Goal: Navigation & Orientation: Find specific page/section

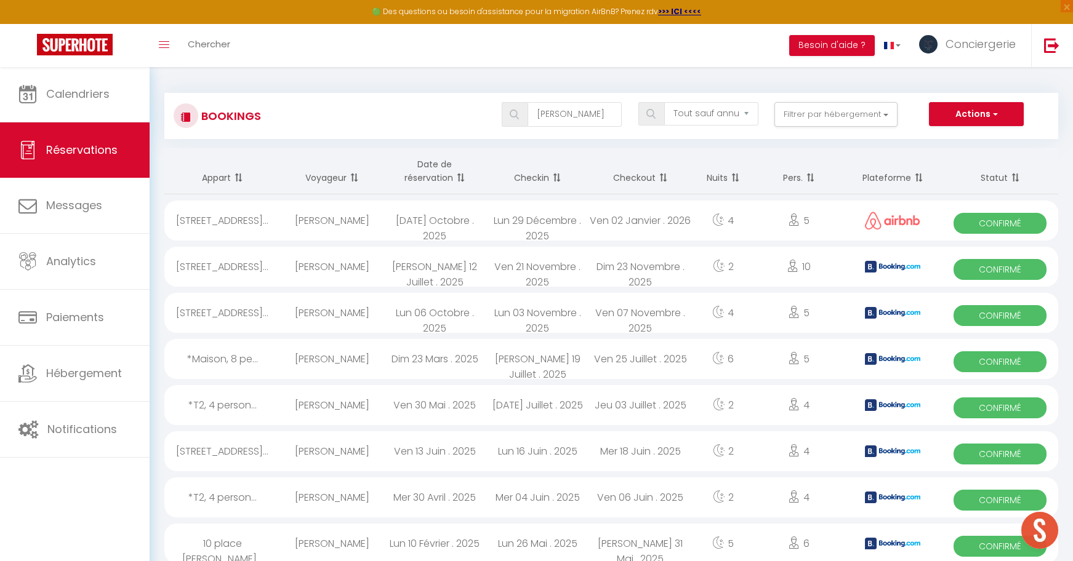
select select "not_cancelled"
type input "p"
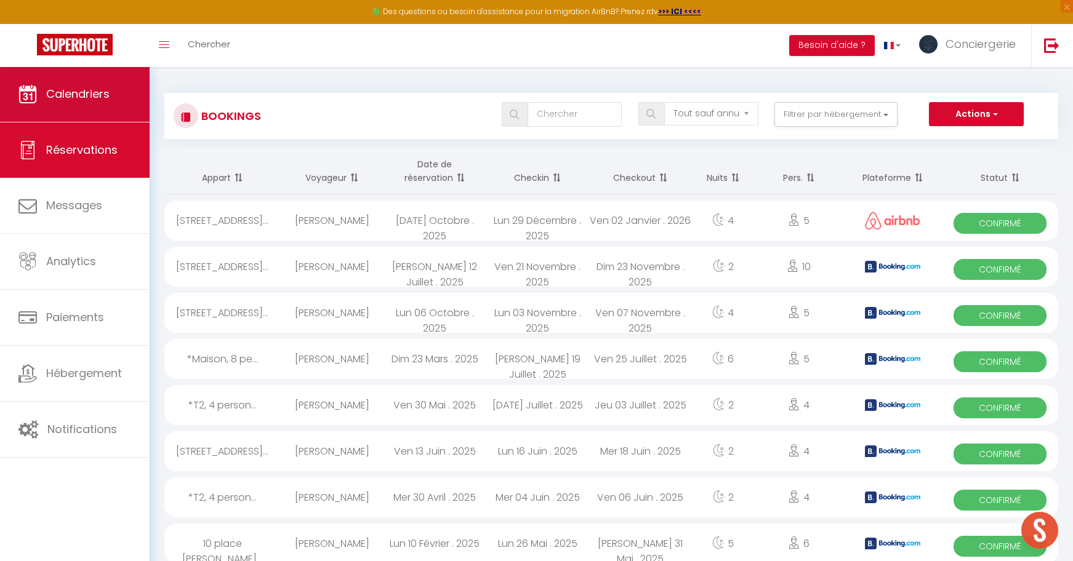
click at [93, 91] on span "Calendriers" at bounding box center [77, 93] width 63 height 15
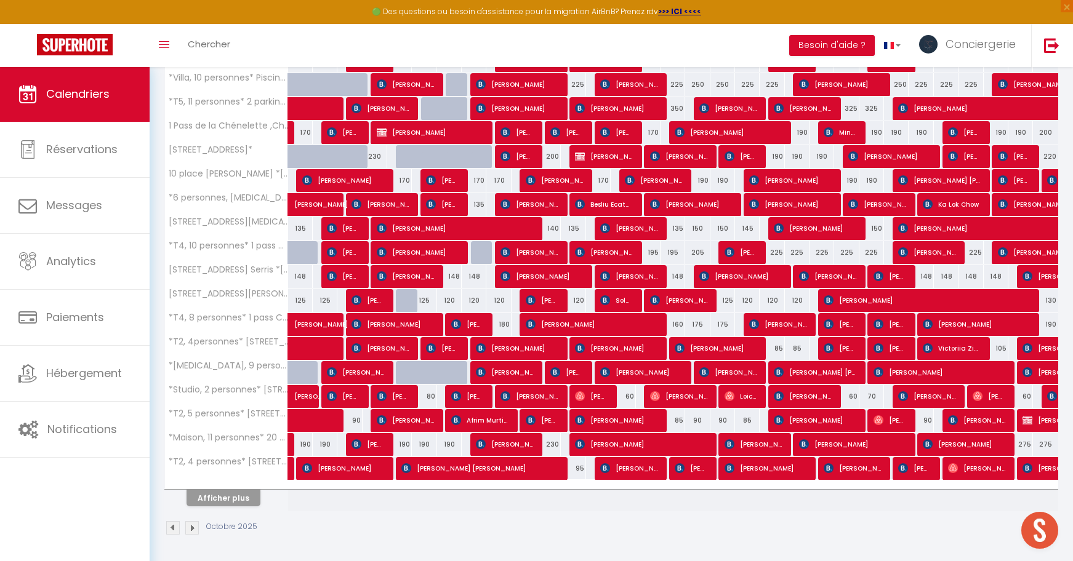
scroll to position [279, 0]
click at [232, 497] on button "Afficher plus" at bounding box center [223, 498] width 74 height 17
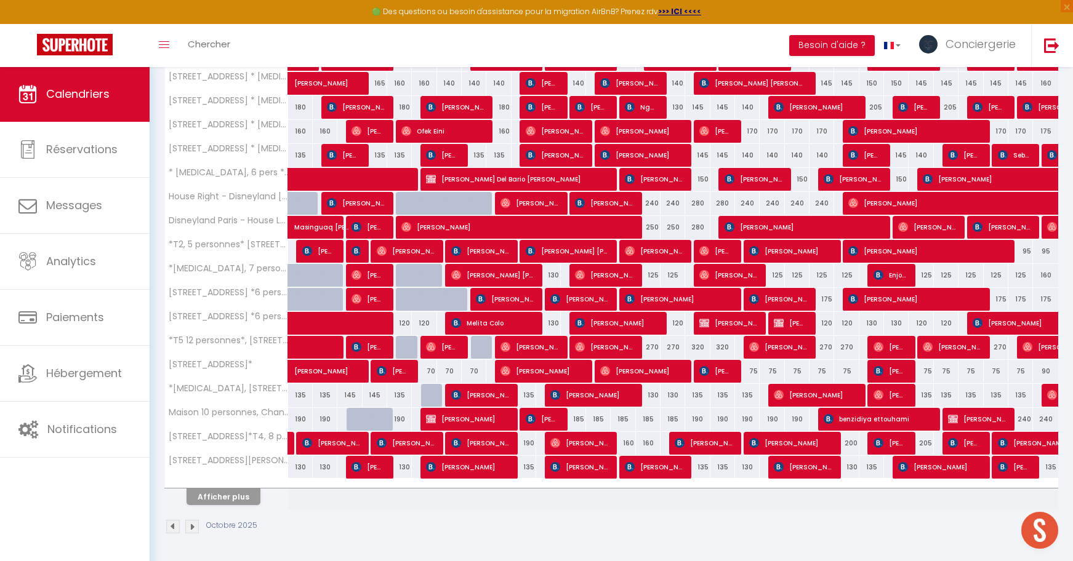
scroll to position [759, 0]
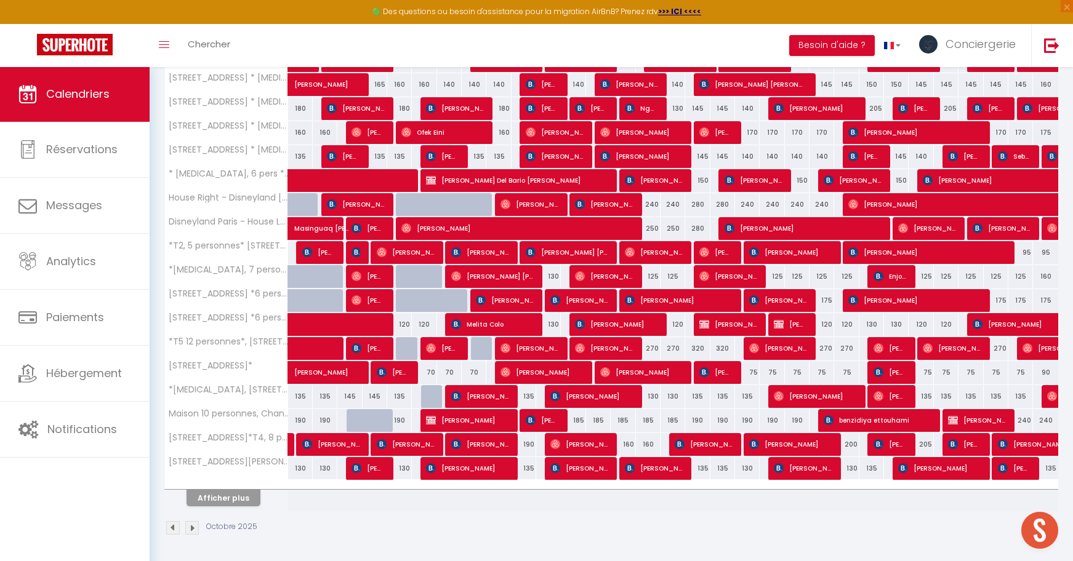
click at [232, 497] on button "Afficher plus" at bounding box center [223, 498] width 74 height 17
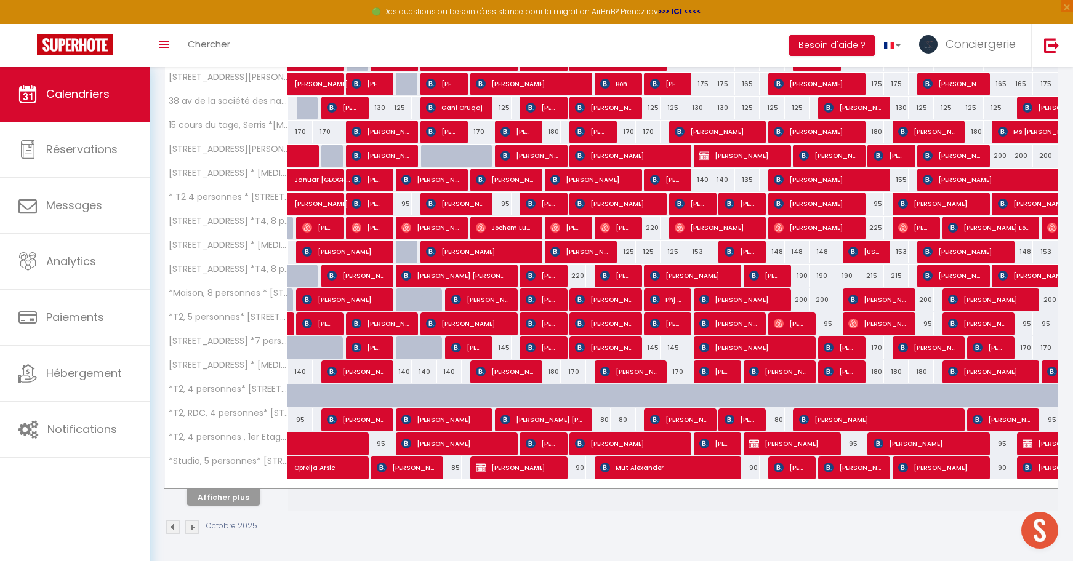
scroll to position [1239, 0]
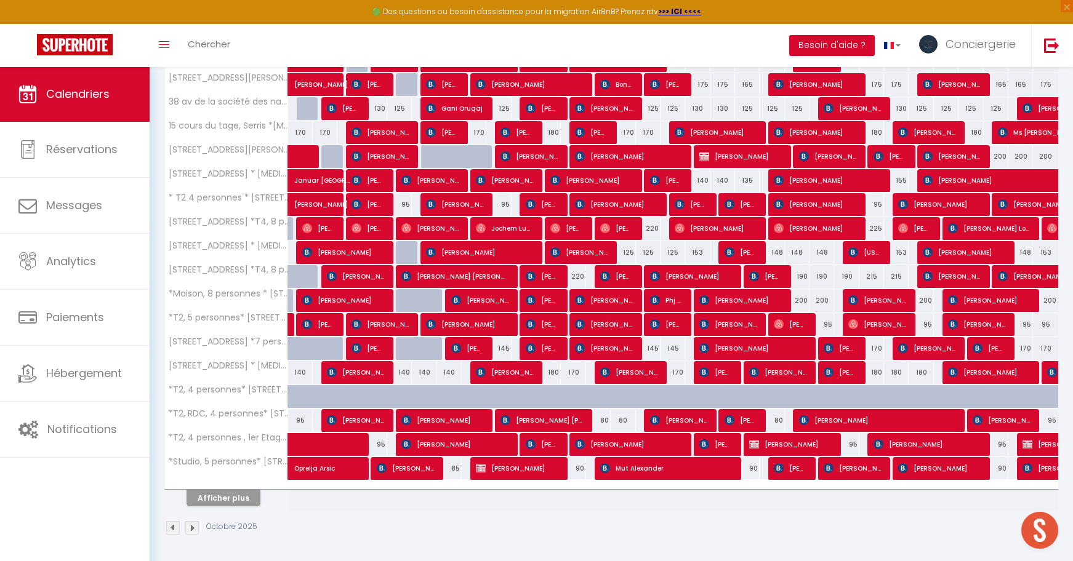
click at [232, 497] on button "Afficher plus" at bounding box center [223, 498] width 74 height 17
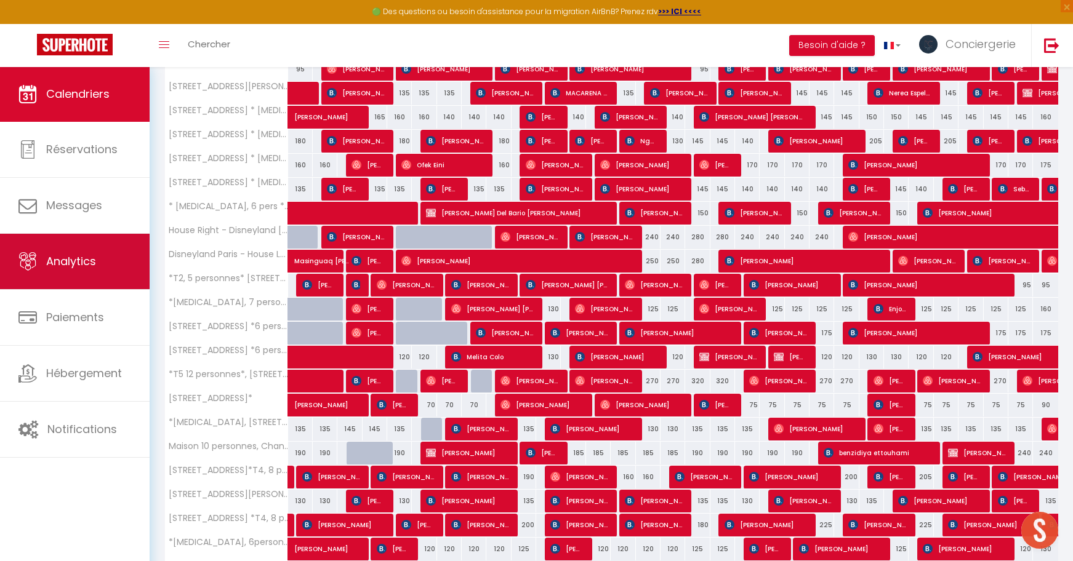
scroll to position [327, 0]
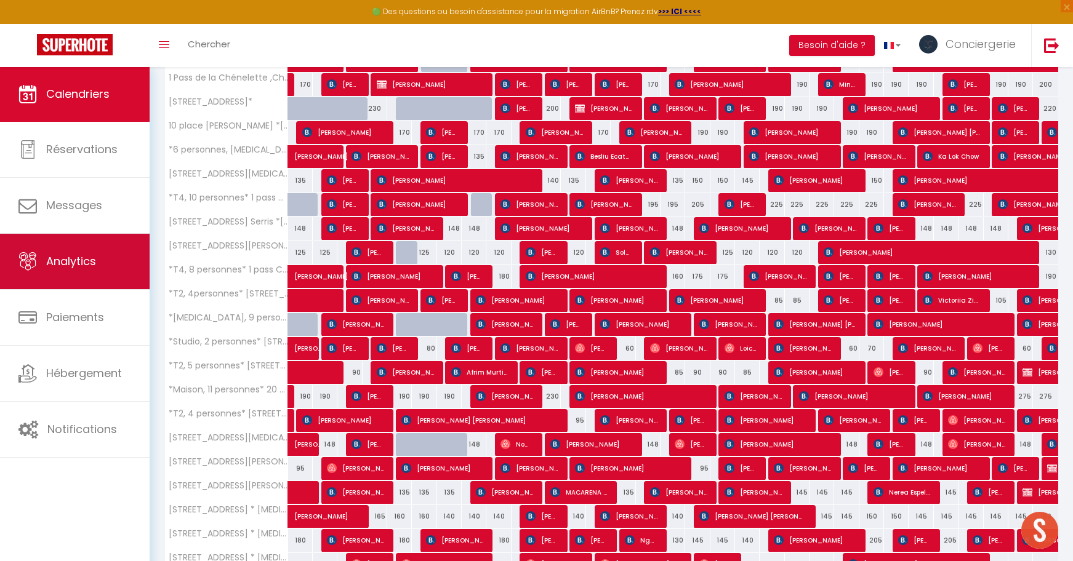
click at [72, 266] on span "Analytics" at bounding box center [71, 261] width 50 height 15
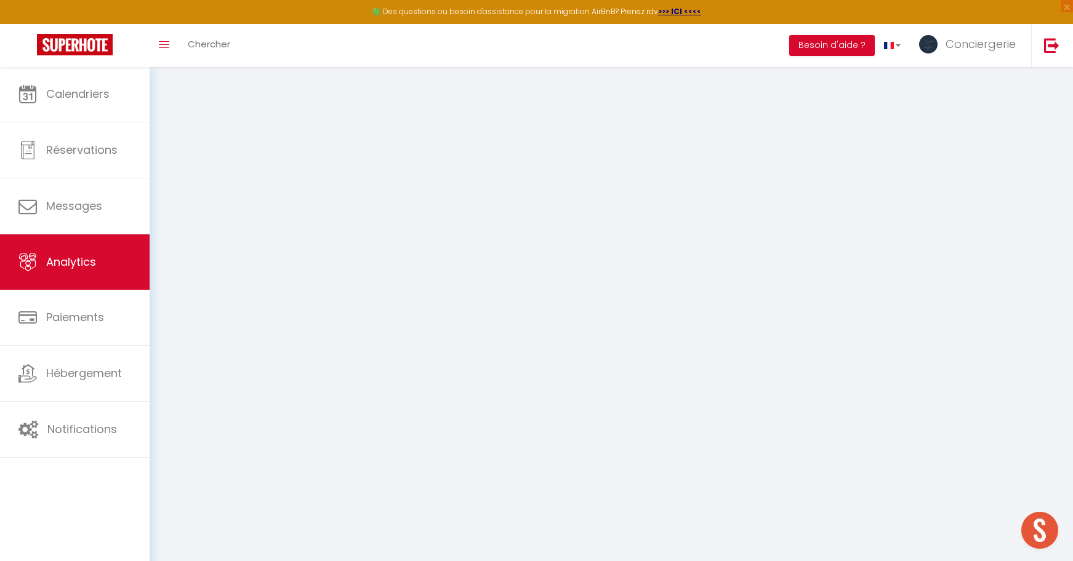
select select "2025"
select select "10"
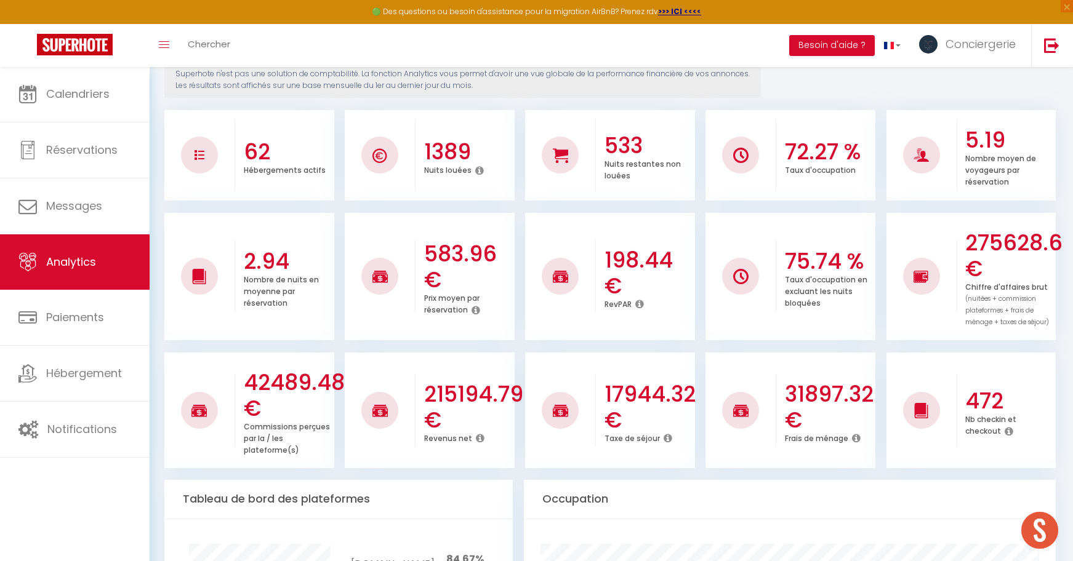
scroll to position [156, 0]
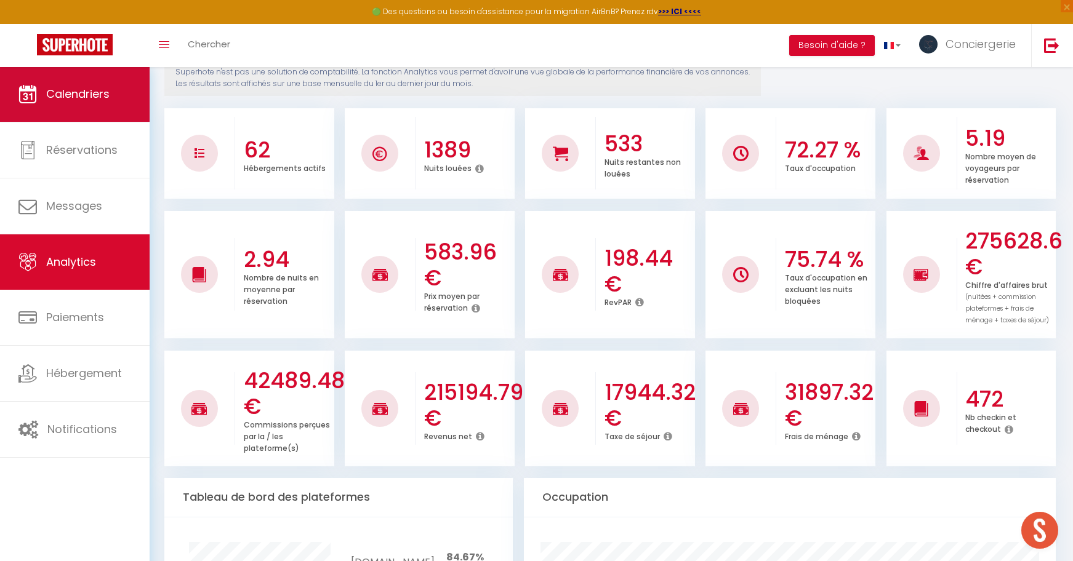
click at [11, 79] on link "Calendriers" at bounding box center [75, 93] width 150 height 55
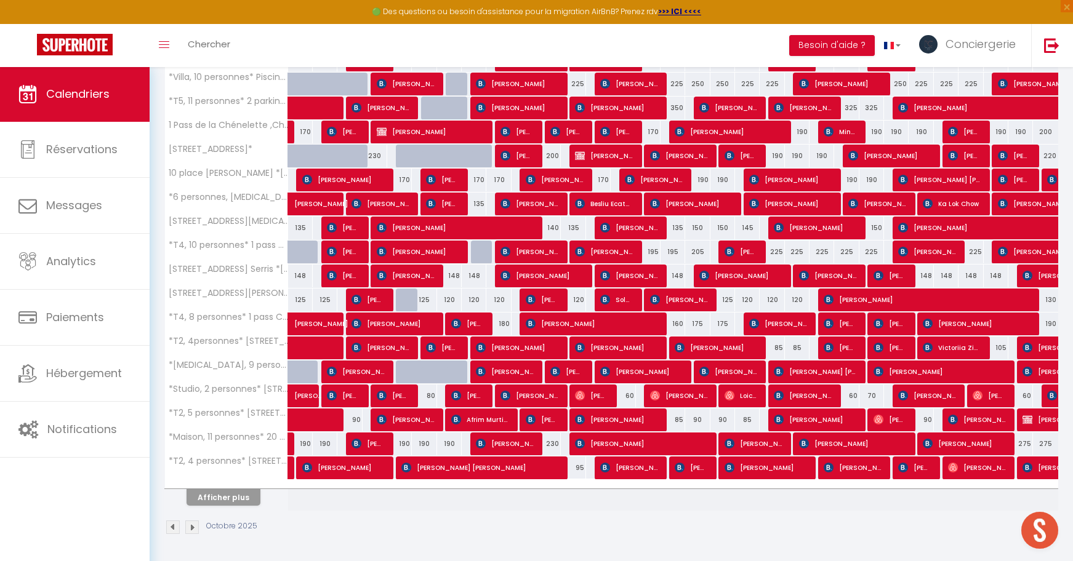
scroll to position [279, 0]
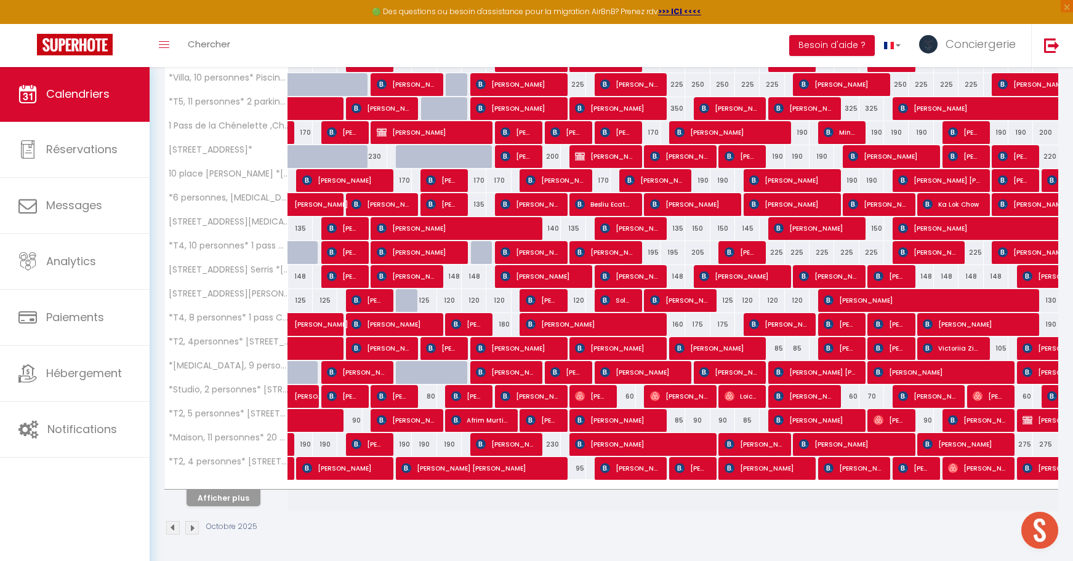
click at [234, 494] on button "Afficher plus" at bounding box center [223, 498] width 74 height 17
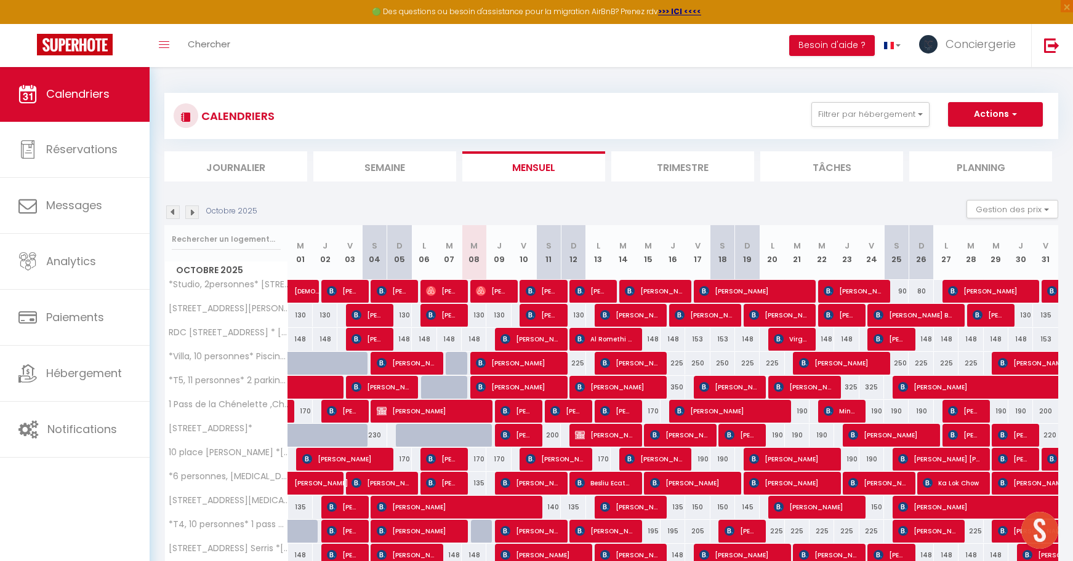
scroll to position [0, 0]
click at [174, 208] on img at bounding box center [173, 213] width 14 height 14
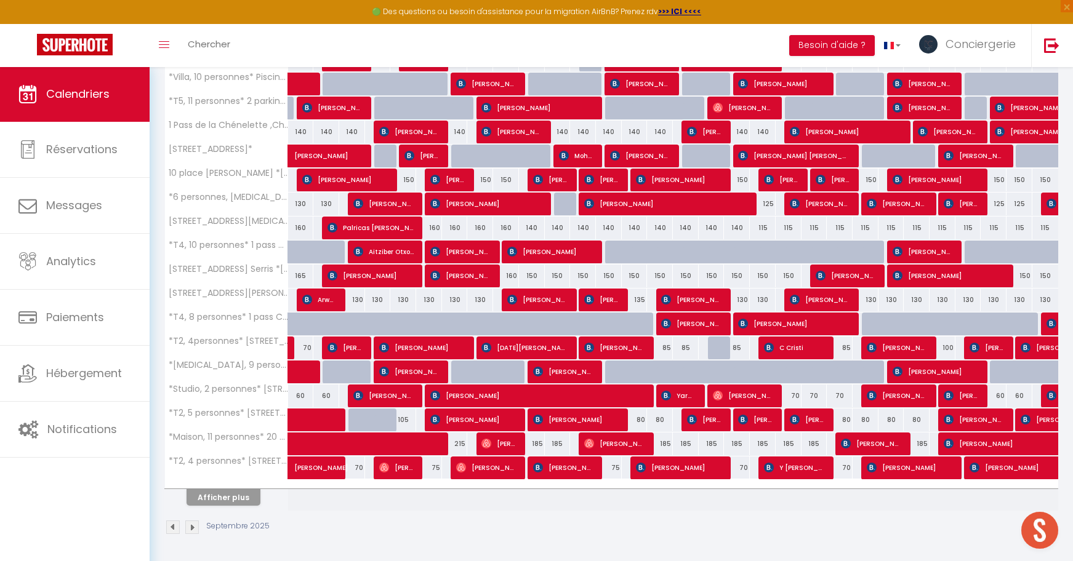
scroll to position [279, 0]
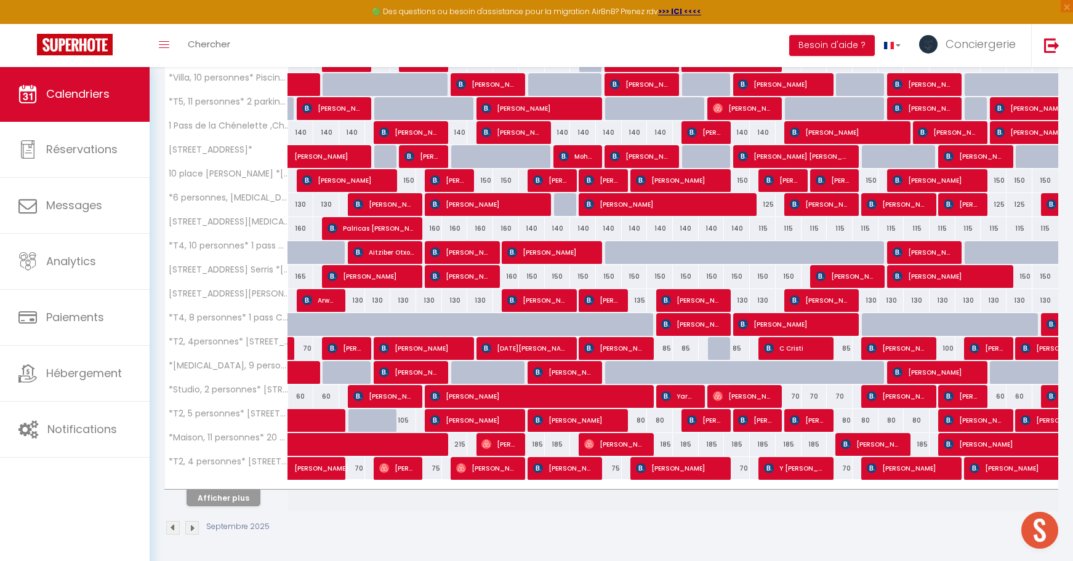
click at [248, 500] on button "Afficher plus" at bounding box center [223, 498] width 74 height 17
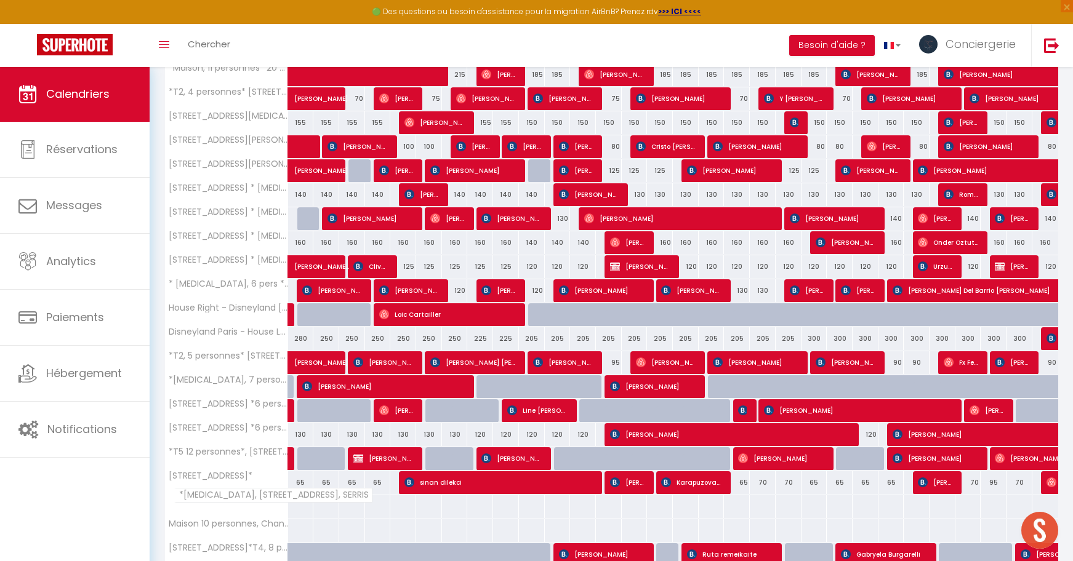
scroll to position [649, 0]
